Goal: Information Seeking & Learning: Learn about a topic

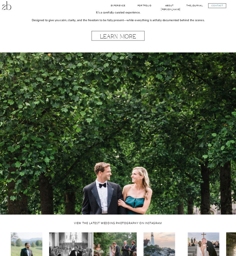
scroll to position [1028, 0]
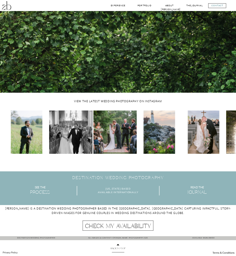
click at [117, 226] on nav "Check My Availability" at bounding box center [118, 225] width 69 height 6
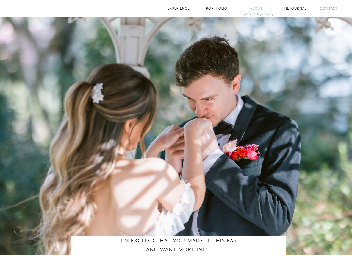
click at [236, 7] on nav "About [PERSON_NAME]" at bounding box center [257, 9] width 26 height 6
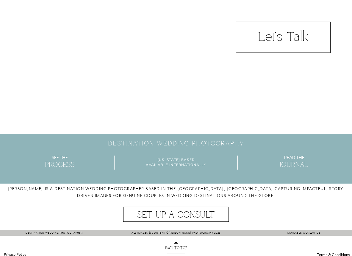
scroll to position [355, 0]
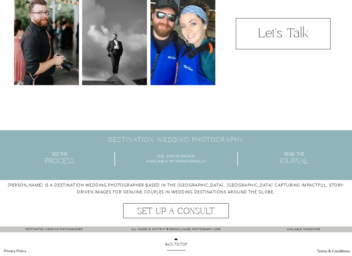
click at [272, 45] on div at bounding box center [283, 33] width 95 height 31
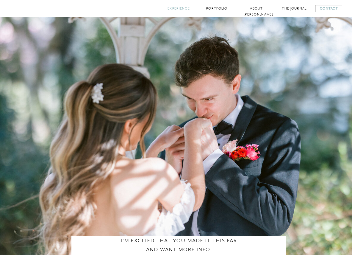
click at [190, 8] on nav "Experience" at bounding box center [179, 9] width 24 height 6
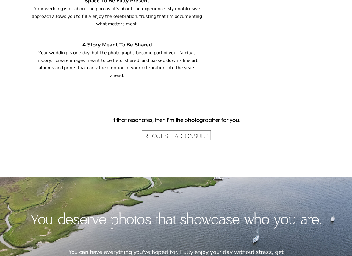
scroll to position [1268, 0]
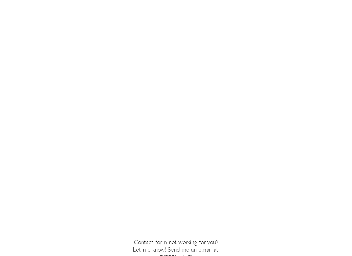
scroll to position [591, 0]
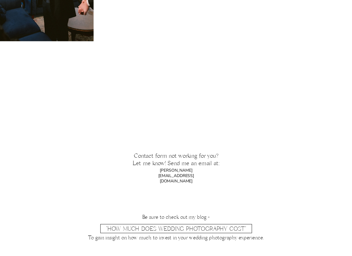
drag, startPoint x: 141, startPoint y: 171, endPoint x: 213, endPoint y: 172, distance: 72.3
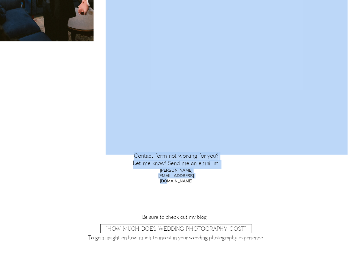
drag, startPoint x: 213, startPoint y: 172, endPoint x: 189, endPoint y: 173, distance: 24.1
click at [189, 173] on p "zack@zackbradleyphotography.com" at bounding box center [176, 171] width 68 height 7
click at [208, 174] on p "zack@zackbradleyphotography.com" at bounding box center [176, 171] width 68 height 7
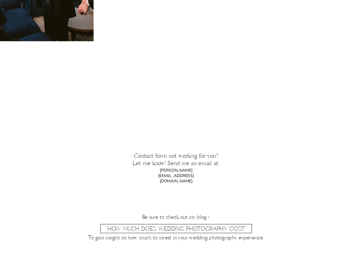
drag, startPoint x: 141, startPoint y: 171, endPoint x: 135, endPoint y: 173, distance: 6.7
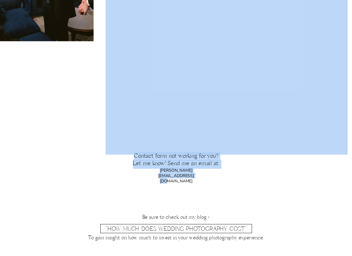
drag, startPoint x: 215, startPoint y: 172, endPoint x: 208, endPoint y: 173, distance: 7.6
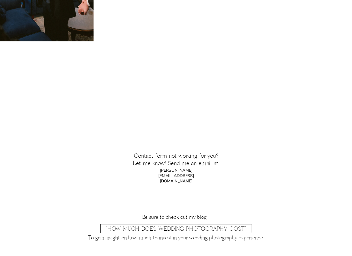
click at [193, 170] on p "zack@zackbradleyphotography.com" at bounding box center [176, 171] width 68 height 7
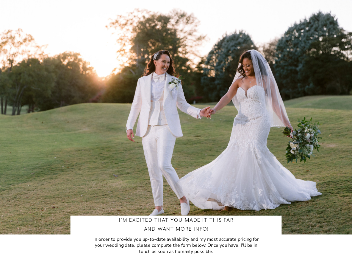
scroll to position [0, 0]
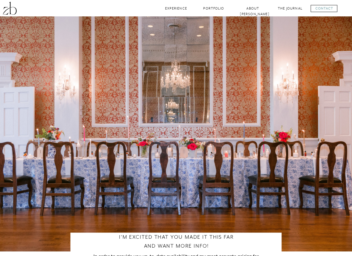
click at [14, 9] on div at bounding box center [9, 8] width 16 height 16
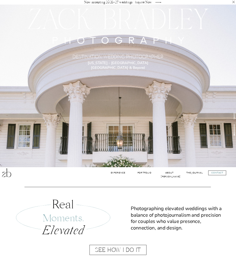
drag, startPoint x: 111, startPoint y: 20, endPoint x: 120, endPoint y: 35, distance: 17.1
click at [121, 35] on div at bounding box center [118, 26] width 236 height 40
drag, startPoint x: 96, startPoint y: 31, endPoint x: 117, endPoint y: 36, distance: 21.4
click at [117, 36] on div at bounding box center [118, 26] width 236 height 40
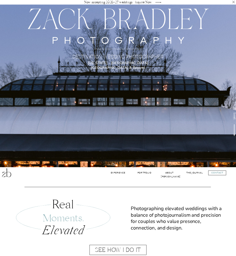
drag, startPoint x: 64, startPoint y: 18, endPoint x: 43, endPoint y: 26, distance: 23.1
click at [40, 22] on div at bounding box center [118, 26] width 236 height 40
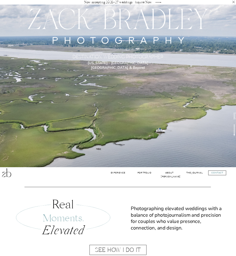
drag, startPoint x: 67, startPoint y: 20, endPoint x: 93, endPoint y: 44, distance: 35.2
click at [94, 44] on div at bounding box center [118, 26] width 236 height 40
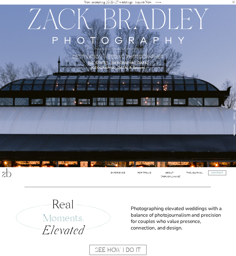
click at [76, 20] on div at bounding box center [118, 26] width 236 height 40
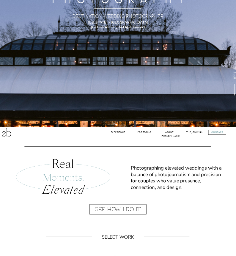
scroll to position [43, 0]
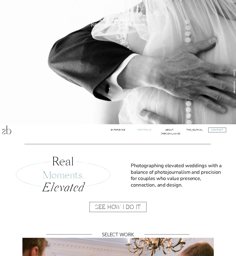
click at [145, 129] on nav "Portfolio" at bounding box center [145, 130] width 16 height 4
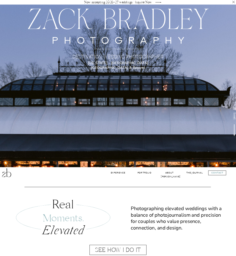
drag, startPoint x: 74, startPoint y: 19, endPoint x: 105, endPoint y: 31, distance: 33.8
click at [105, 31] on div at bounding box center [118, 26] width 236 height 40
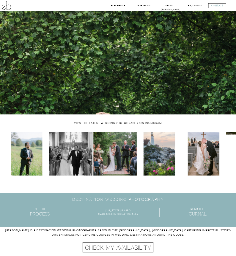
scroll to position [1028, 0]
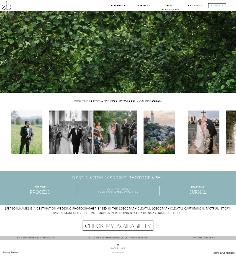
click at [116, 249] on p "back to top" at bounding box center [118, 249] width 46 height 4
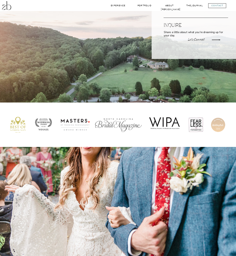
scroll to position [566, 0]
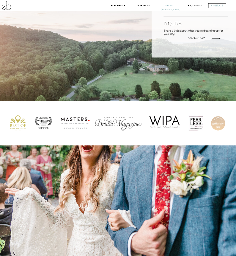
click at [167, 6] on nav "About Zack" at bounding box center [169, 6] width 17 height 4
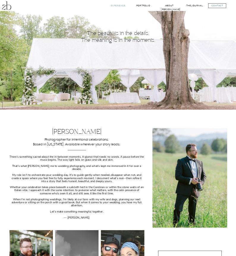
click at [121, 4] on nav "Experience" at bounding box center [118, 6] width 16 height 4
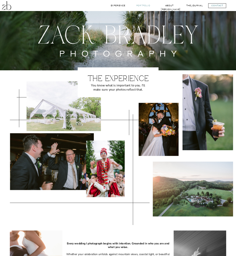
click at [144, 5] on nav "Portfolio" at bounding box center [143, 6] width 16 height 4
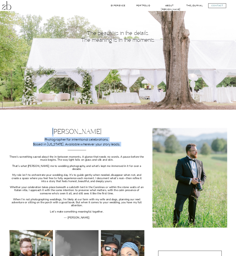
drag, startPoint x: 56, startPoint y: 125, endPoint x: 56, endPoint y: 130, distance: 5.1
click at [56, 130] on div "Porfolio CONTACT The Journal About ZBP Experience CONTACT The Journal Portfolio…" at bounding box center [118, 205] width 236 height 410
click at [170, 7] on nav "About [PERSON_NAME]" at bounding box center [169, 6] width 17 height 4
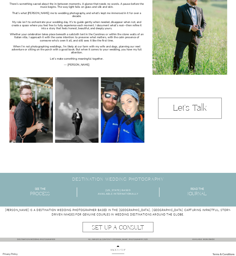
click at [114, 49] on p "There’s something sacred about the in-between moments. A glance that needs no w…" at bounding box center [76, 41] width 135 height 78
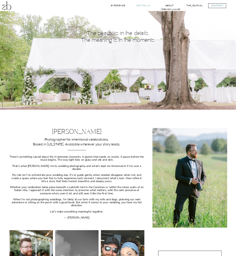
click at [143, 7] on nav "Portfolio" at bounding box center [143, 6] width 16 height 4
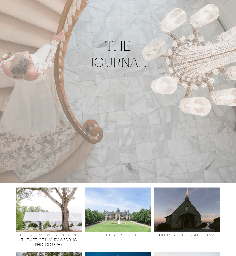
scroll to position [93, 0]
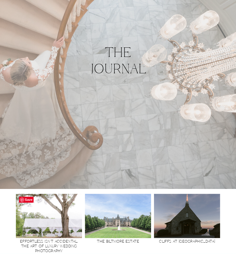
click at [48, 211] on img at bounding box center [49, 215] width 66 height 44
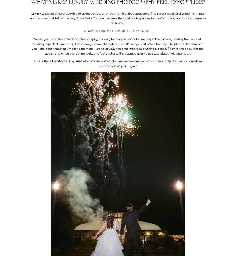
scroll to position [52, 0]
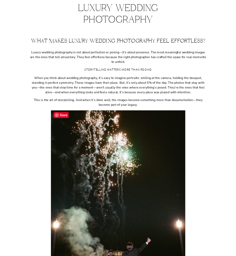
click at [62, 116] on span "Save" at bounding box center [61, 115] width 15 height 6
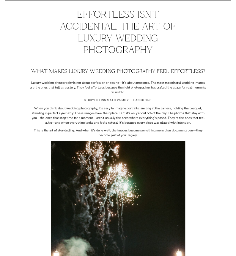
scroll to position [0, 0]
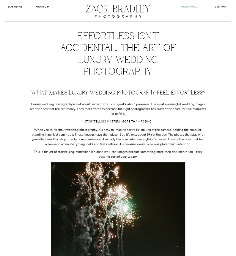
click at [191, 7] on b "The Journal" at bounding box center [189, 6] width 16 height 3
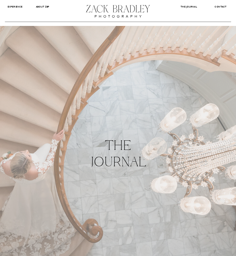
drag, startPoint x: 82, startPoint y: 7, endPoint x: 134, endPoint y: 6, distance: 52.1
